Goal: Task Accomplishment & Management: Manage account settings

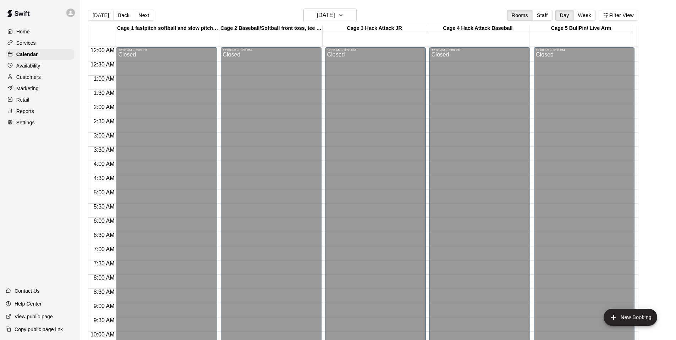
scroll to position [360, 0]
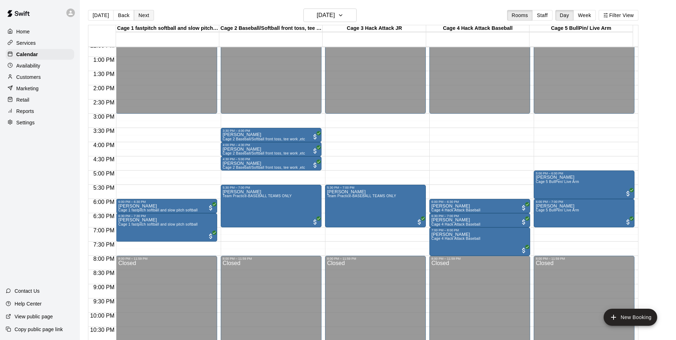
click at [136, 13] on button "Next" at bounding box center [144, 15] width 20 height 11
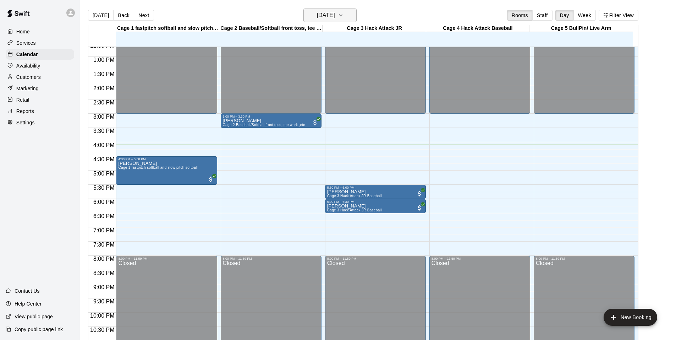
click at [344, 13] on icon "button" at bounding box center [341, 15] width 6 height 9
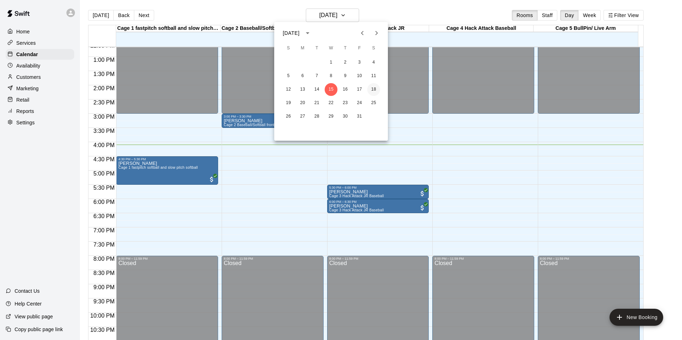
click at [371, 88] on button "18" at bounding box center [373, 89] width 13 height 13
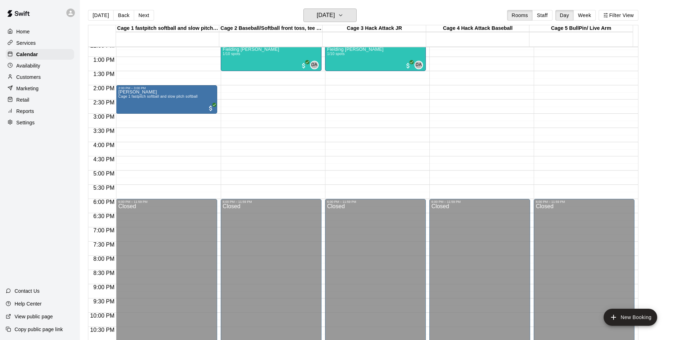
scroll to position [289, 0]
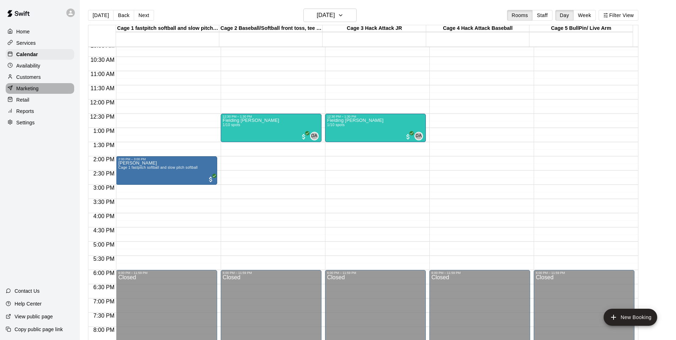
click at [21, 92] on p "Marketing" at bounding box center [27, 88] width 22 height 7
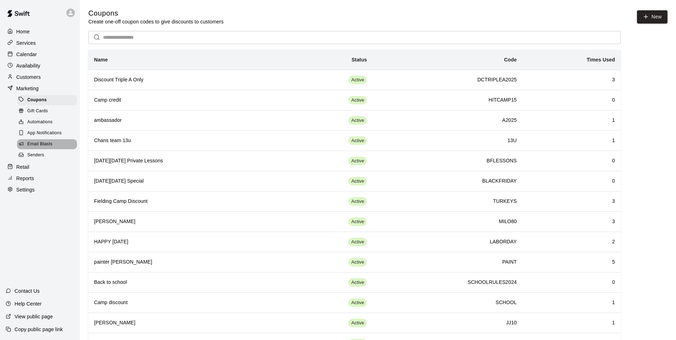
click at [47, 146] on span "Email Blasts" at bounding box center [39, 144] width 25 height 7
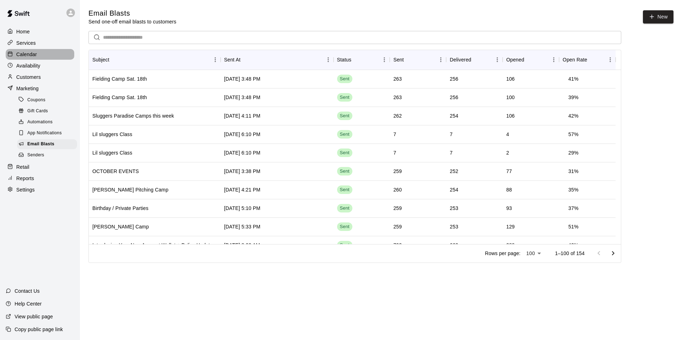
click at [31, 53] on p "Calendar" at bounding box center [26, 54] width 21 height 7
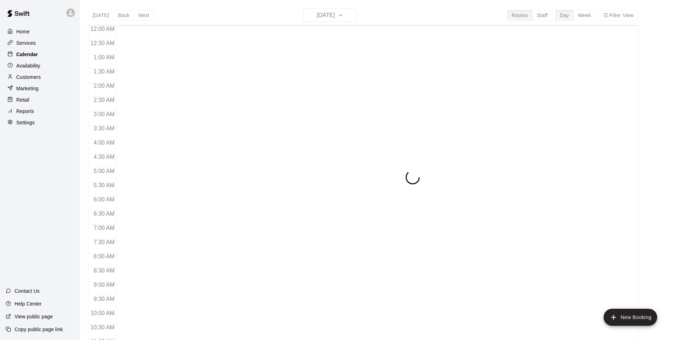
scroll to position [360, 0]
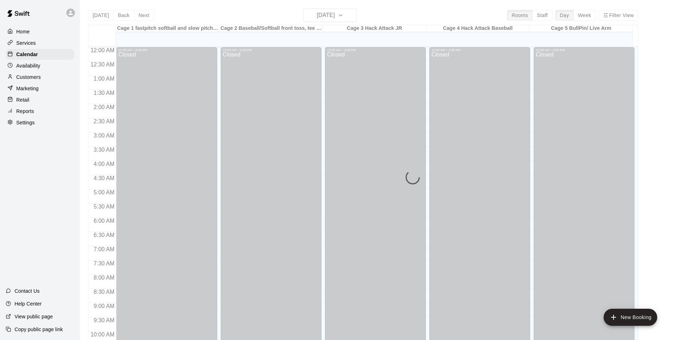
scroll to position [360, 0]
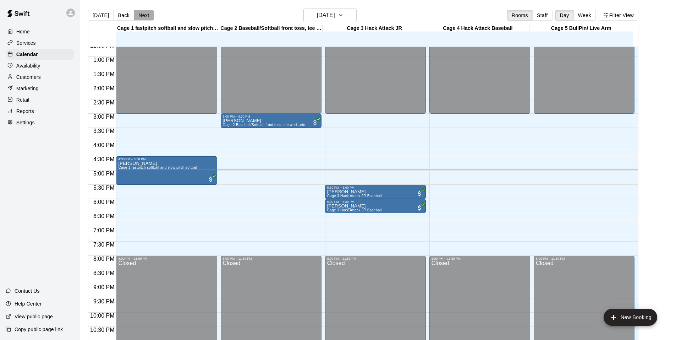
click at [140, 14] on button "Next" at bounding box center [144, 15] width 20 height 11
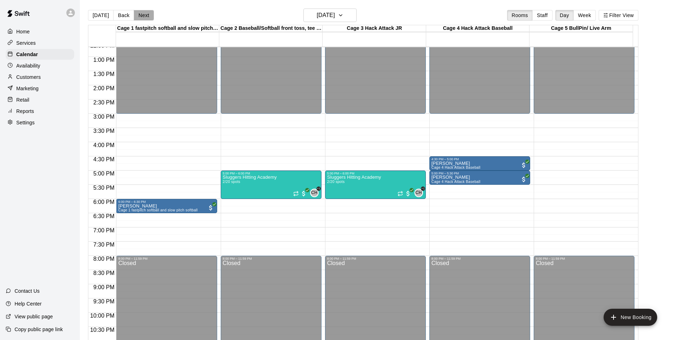
click at [139, 11] on button "Next" at bounding box center [144, 15] width 20 height 11
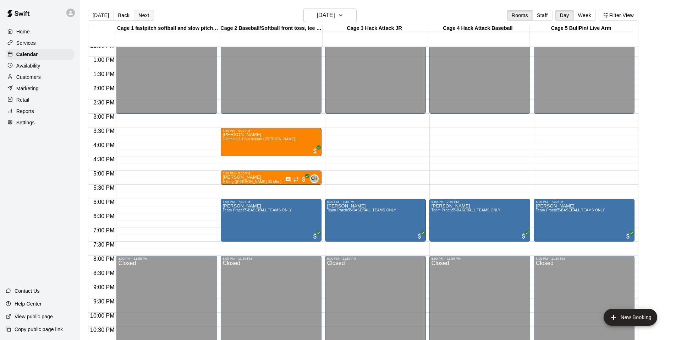
click at [141, 17] on button "Next" at bounding box center [144, 15] width 20 height 11
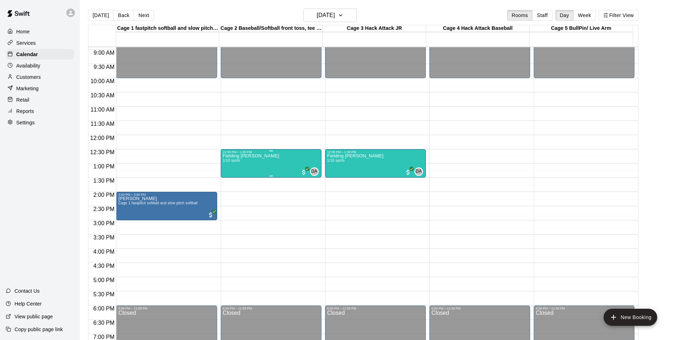
scroll to position [218, 0]
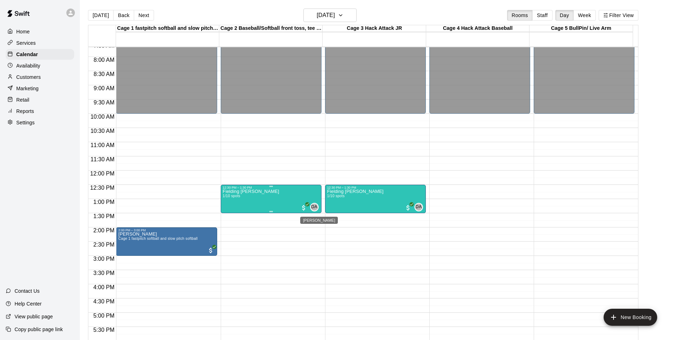
click at [312, 204] on span "DA" at bounding box center [314, 206] width 6 height 7
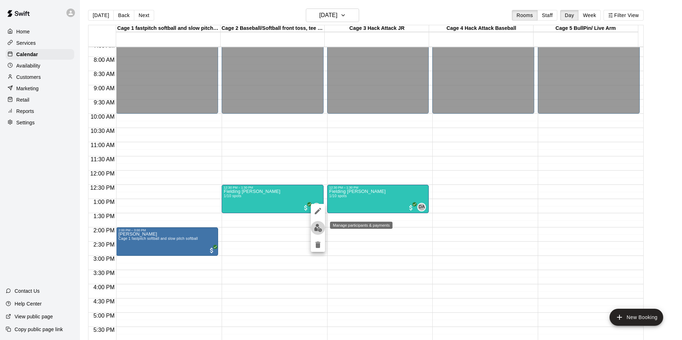
click at [317, 225] on img "edit" at bounding box center [318, 228] width 8 height 8
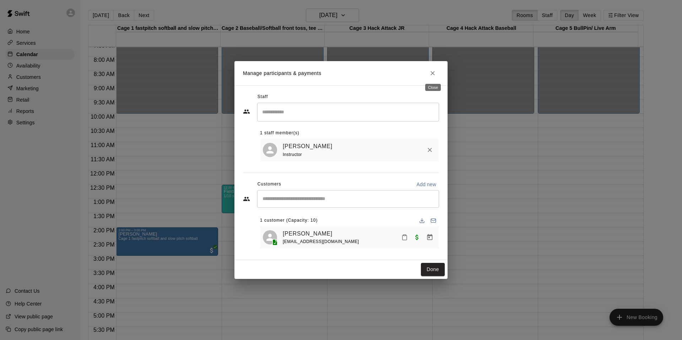
click at [431, 72] on icon "Close" at bounding box center [432, 73] width 7 height 7
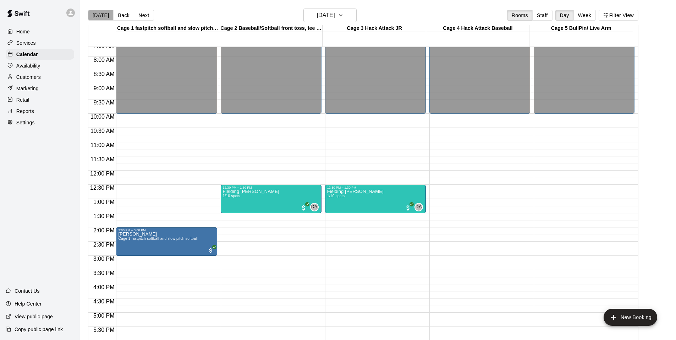
click at [105, 15] on button "[DATE]" at bounding box center [101, 15] width 26 height 11
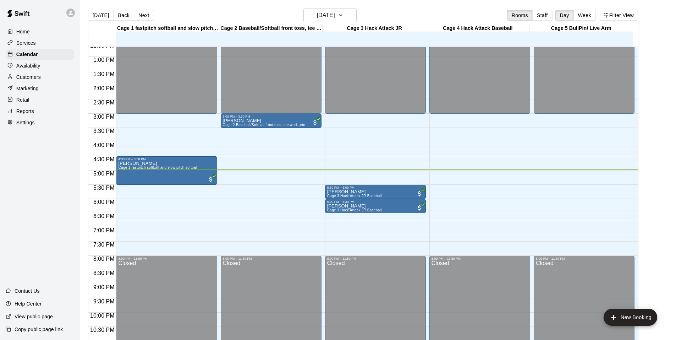
scroll to position [381, 0]
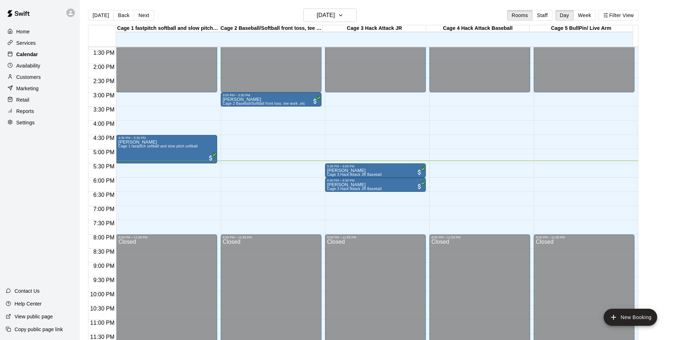
click at [32, 54] on p "Calendar" at bounding box center [27, 54] width 22 height 7
